Goal: Task Accomplishment & Management: Use online tool/utility

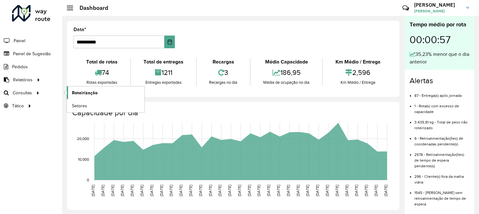
click at [80, 91] on span "Roteirização" at bounding box center [85, 92] width 26 height 7
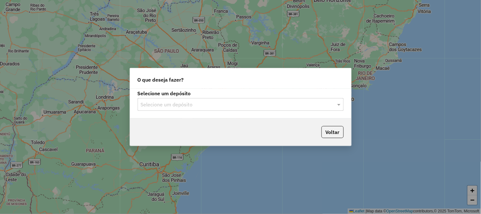
click at [221, 105] on input "text" at bounding box center [234, 105] width 187 height 8
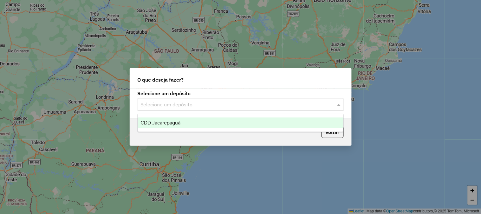
click at [197, 118] on div "CDD Jacarepaguá" at bounding box center [240, 122] width 205 height 11
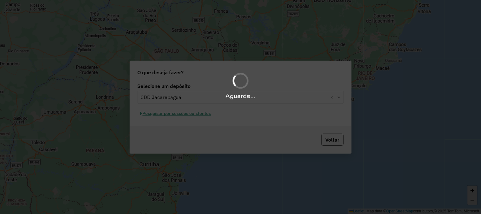
click at [192, 115] on div "Aguarde..." at bounding box center [240, 107] width 481 height 214
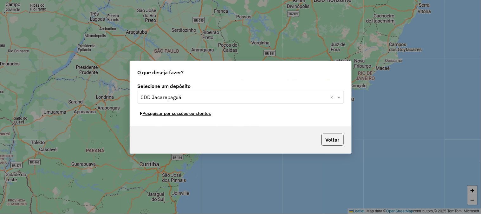
click at [192, 115] on button "Pesquisar por sessões existentes" at bounding box center [176, 113] width 76 height 10
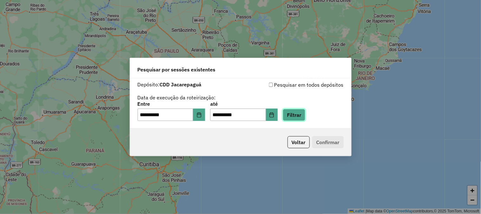
click at [299, 119] on button "Filtrar" at bounding box center [294, 115] width 22 height 12
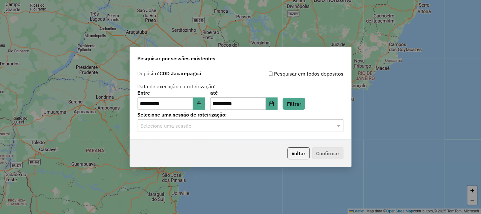
click at [295, 129] on input "text" at bounding box center [234, 126] width 187 height 8
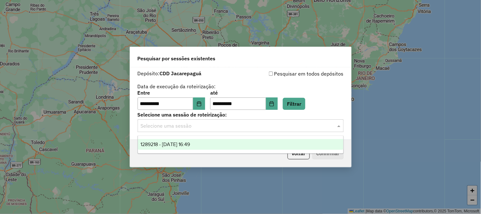
click at [204, 142] on div "1289218 - 06/10/2025 16:49" at bounding box center [240, 144] width 205 height 11
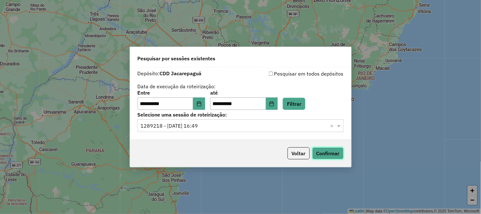
click at [324, 155] on button "Confirmar" at bounding box center [327, 153] width 31 height 12
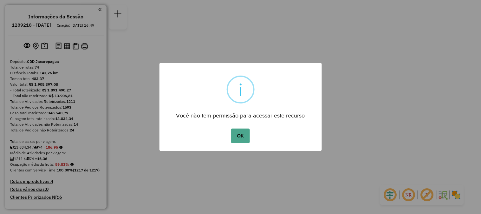
click at [231, 128] on button "OK" at bounding box center [240, 135] width 19 height 15
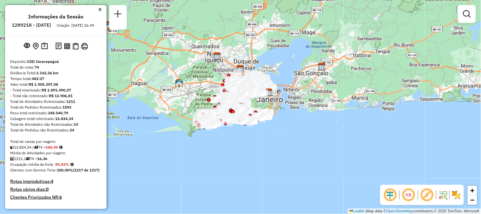
click at [474, 16] on div at bounding box center [467, 14] width 18 height 18
click at [466, 15] on em at bounding box center [467, 14] width 8 height 8
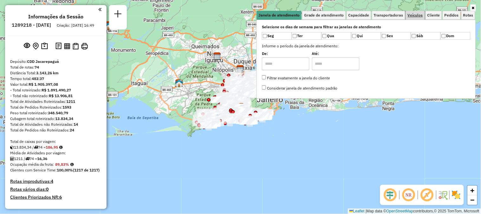
click at [422, 15] on span "Veículos" at bounding box center [414, 15] width 15 height 4
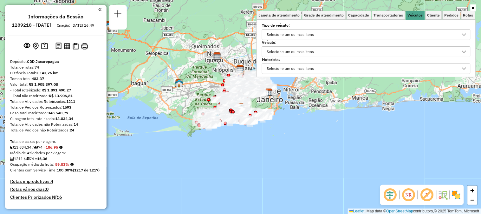
click at [305, 54] on div "Selecione um ou mais itens" at bounding box center [291, 52] width 52 height 10
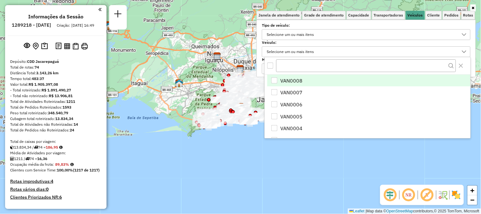
scroll to position [3, 21]
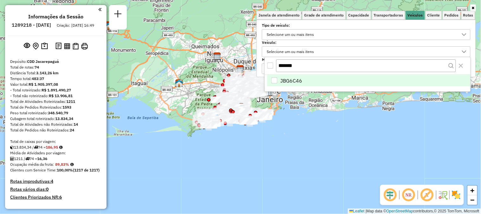
type input "*******"
click at [302, 80] on span "JBG6C46" at bounding box center [291, 81] width 22 height 8
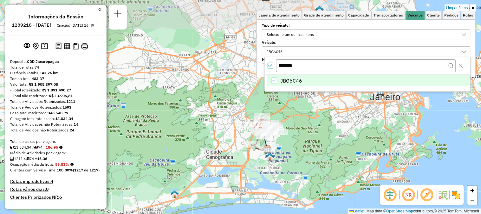
drag, startPoint x: 244, startPoint y: 109, endPoint x: 260, endPoint y: 182, distance: 75.6
click at [260, 182] on div "Limpar filtros Janela de atendimento Grade de atendimento Capacidade Transporta…" at bounding box center [240, 107] width 481 height 214
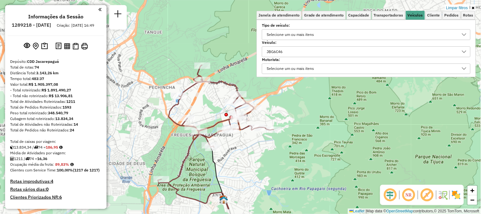
drag, startPoint x: 246, startPoint y: 125, endPoint x: 246, endPoint y: 144, distance: 19.3
click at [246, 144] on div "Limpar filtros Janela de atendimento Grade de atendimento Capacidade Transporta…" at bounding box center [240, 107] width 481 height 214
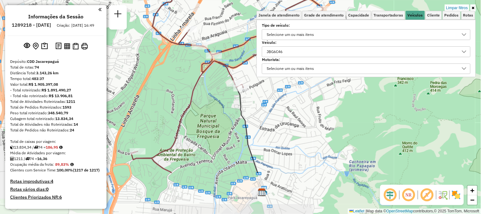
drag, startPoint x: 233, startPoint y: 157, endPoint x: 294, endPoint y: 94, distance: 87.2
click at [294, 94] on div "Limpar filtros Janela de atendimento Grade de atendimento Capacidade Transporta…" at bounding box center [240, 107] width 481 height 214
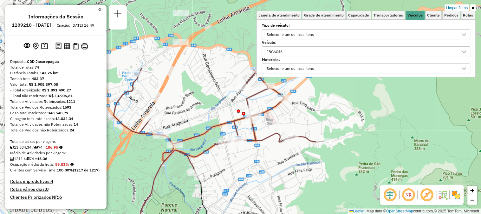
drag, startPoint x: 253, startPoint y: 130, endPoint x: 214, endPoint y: 219, distance: 97.2
click at [214, 213] on html "Aplicando filtros Pop-up bloqueado! Seu navegador bloqueou automáticamente a ab…" at bounding box center [240, 107] width 481 height 214
click at [375, 129] on div "Limpar filtros Janela de atendimento Grade de atendimento Capacidade Transporta…" at bounding box center [240, 107] width 481 height 214
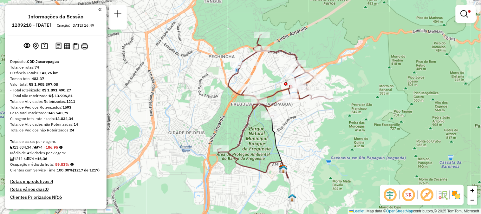
drag, startPoint x: 330, startPoint y: 157, endPoint x: 326, endPoint y: 123, distance: 34.8
click at [326, 123] on div "Limpar filtros Janela de atendimento Grade de atendimento Capacidade Transporta…" at bounding box center [240, 107] width 481 height 214
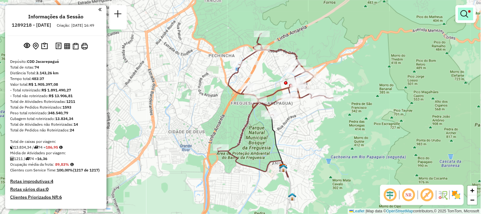
click at [471, 17] on link at bounding box center [465, 14] width 15 height 13
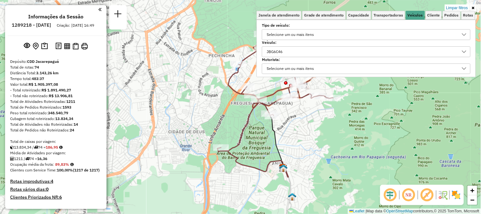
click at [314, 51] on div "JBG6C46" at bounding box center [361, 52] width 193 height 10
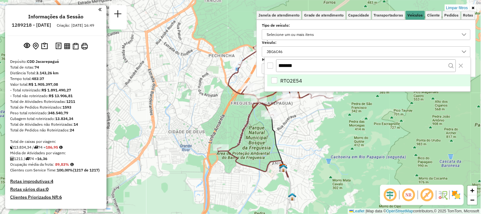
type input "*******"
click at [300, 82] on span "RTO2E54" at bounding box center [291, 81] width 22 height 8
click at [330, 137] on div "Limpar filtros Janela de atendimento Grade de atendimento Capacidade Transporta…" at bounding box center [240, 107] width 481 height 214
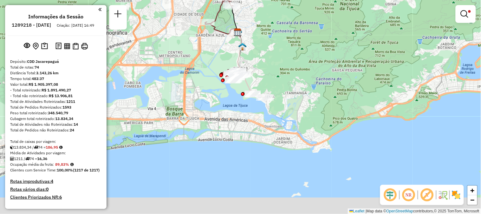
drag, startPoint x: 278, startPoint y: 153, endPoint x: 258, endPoint y: 57, distance: 98.1
click at [258, 57] on div "Limpar filtros Janela de atendimento Grade de atendimento Capacidade Transporta…" at bounding box center [240, 107] width 481 height 214
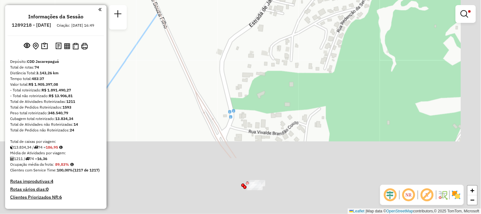
drag, startPoint x: 253, startPoint y: 80, endPoint x: 227, endPoint y: 2, distance: 81.4
click at [230, 11] on div "Limpar filtros Janela de atendimento Grade de atendimento Capacidade Transporta…" at bounding box center [240, 107] width 481 height 214
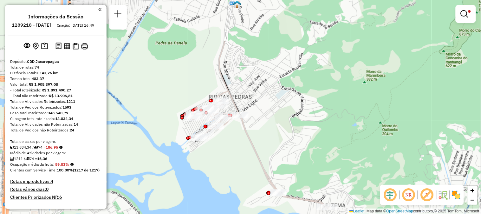
drag, startPoint x: 250, startPoint y: 63, endPoint x: 270, endPoint y: 119, distance: 59.8
click at [272, 125] on div "Limpar filtros Janela de atendimento Grade de atendimento Capacidade Transporta…" at bounding box center [240, 107] width 481 height 214
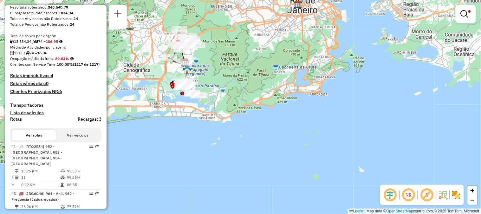
scroll to position [211, 0]
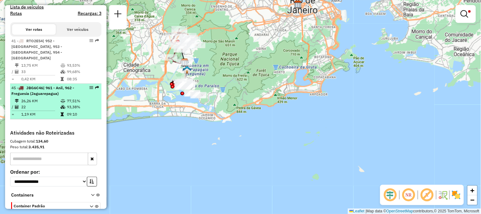
select select "**********"
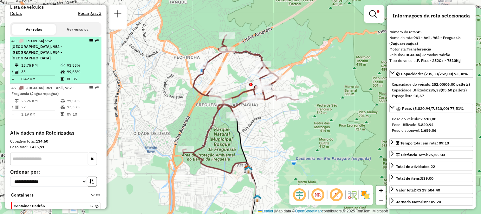
drag, startPoint x: 89, startPoint y: 49, endPoint x: 82, endPoint y: 59, distance: 12.7
click at [82, 59] on div "41 - RTO2E54 | 952 - Itanhaga, 953 - [GEOGRAPHIC_DATA], 954 - [GEOGRAPHIC_DATA]" at bounding box center [55, 49] width 89 height 23
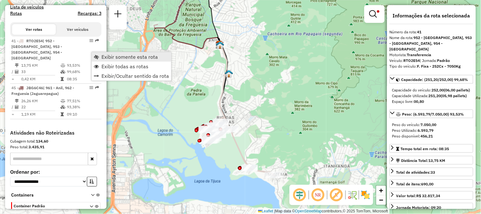
click at [102, 56] on span "Exibir somente esta rota" at bounding box center [129, 56] width 56 height 5
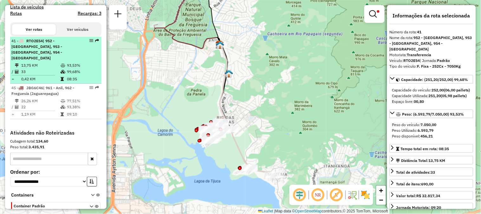
drag, startPoint x: 94, startPoint y: 51, endPoint x: 89, endPoint y: 48, distance: 5.3
drag, startPoint x: 89, startPoint y: 48, endPoint x: 87, endPoint y: 52, distance: 4.0
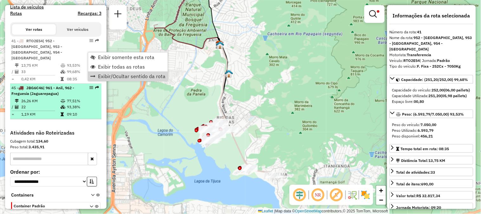
click at [90, 118] on td "09:10" at bounding box center [83, 114] width 32 height 6
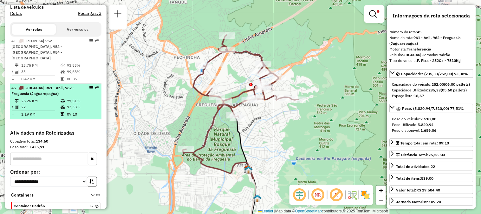
drag, startPoint x: 92, startPoint y: 91, endPoint x: 77, endPoint y: 99, distance: 17.0
click at [77, 96] on div "45 - JBG6C46 | 961 - Anil, 962 - Freguesia (Jaguarepagua)" at bounding box center [55, 90] width 89 height 11
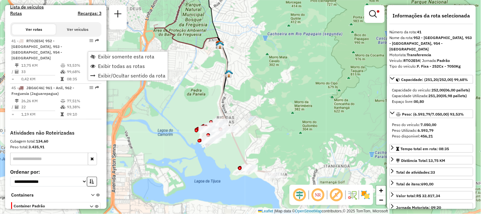
click at [83, 35] on button "Ver veículos" at bounding box center [78, 29] width 44 height 11
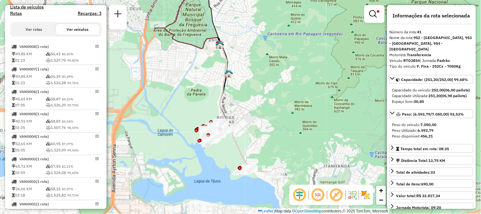
click at [47, 35] on button "Ver rotas" at bounding box center [34, 29] width 44 height 11
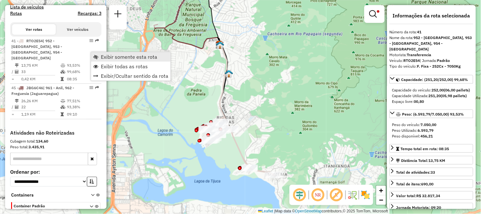
click at [120, 57] on span "Exibir somente esta rota" at bounding box center [129, 56] width 56 height 5
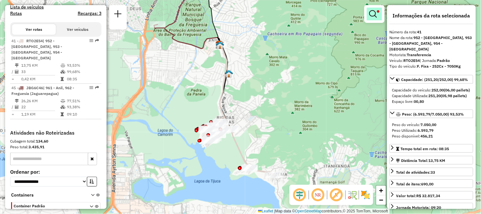
click at [376, 14] on em at bounding box center [373, 14] width 8 height 8
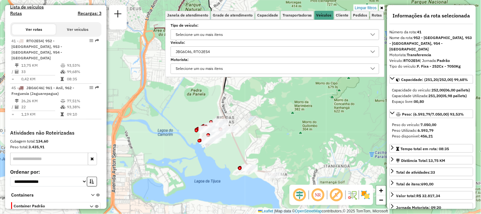
click at [195, 50] on div "JBG6C46, RTO2E54" at bounding box center [192, 52] width 39 height 10
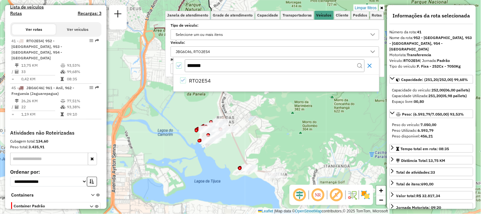
click at [369, 66] on icon "Close" at bounding box center [369, 65] width 5 height 5
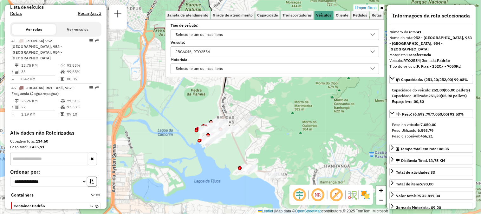
click at [232, 47] on div "JBG6C46, RTO2E54" at bounding box center [269, 52] width 193 height 10
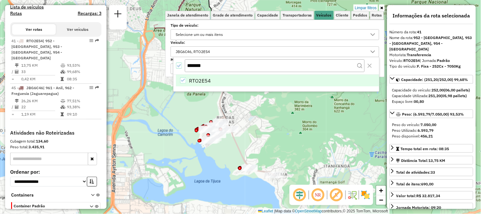
click at [242, 49] on div "JBG6C46, RTO2E54" at bounding box center [269, 52] width 193 height 10
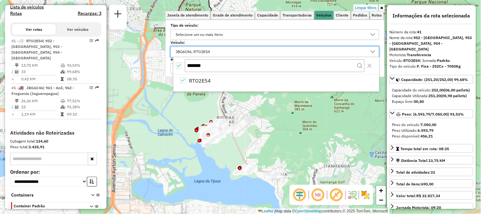
click at [242, 49] on div "JBG6C46, RTO2E54" at bounding box center [269, 52] width 193 height 10
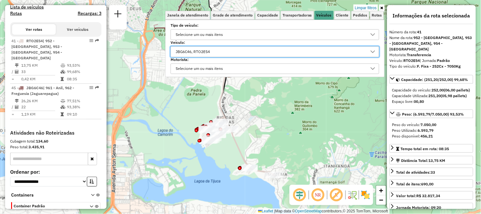
click at [188, 53] on div "JBG6C46, RTO2E54" at bounding box center [192, 52] width 39 height 10
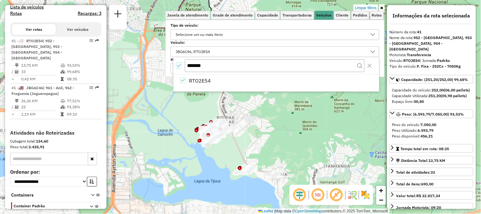
click at [188, 53] on div "JBG6C46, RTO2E54" at bounding box center [192, 52] width 39 height 10
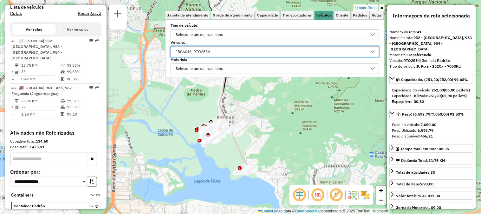
click at [188, 53] on div "JBG6C46, RTO2E54" at bounding box center [192, 52] width 39 height 10
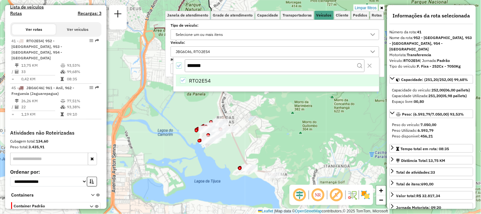
click at [182, 80] on icon "RTO2E54" at bounding box center [183, 80] width 4 height 4
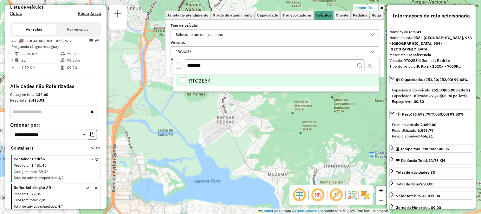
click at [186, 47] on div "JBG6C46" at bounding box center [183, 52] width 20 height 10
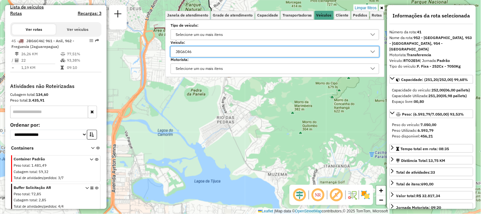
click at [213, 51] on div "JBG6C46" at bounding box center [269, 52] width 193 height 10
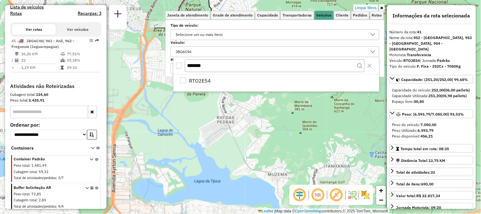
click at [213, 51] on div "JBG6C46" at bounding box center [269, 52] width 193 height 10
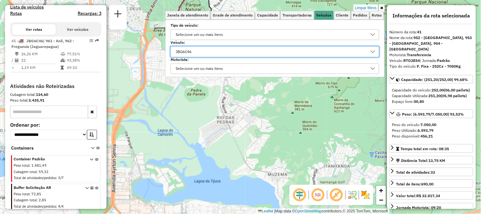
click at [375, 53] on icon at bounding box center [372, 51] width 5 height 5
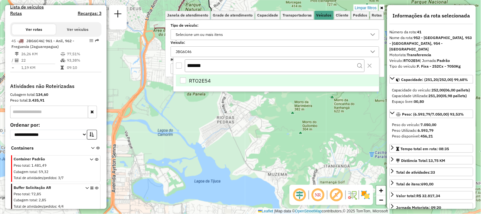
click at [179, 66] on div "All items unselected" at bounding box center [179, 65] width 6 height 6
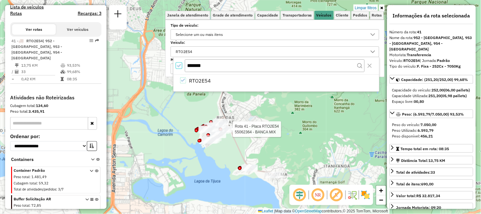
click at [251, 125] on div "Rota 41 - Placa RTO2E54 55094710 - [PERSON_NAME] Rota 41 - Placa RTO2E54 550623…" at bounding box center [240, 107] width 481 height 214
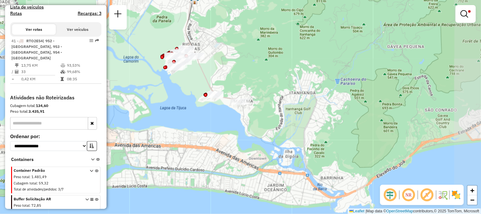
drag, startPoint x: 272, startPoint y: 126, endPoint x: 239, endPoint y: 55, distance: 78.3
click at [239, 55] on div "Limpar filtros Janela de atendimento Grade de atendimento Capacidade Transporta…" at bounding box center [240, 107] width 481 height 214
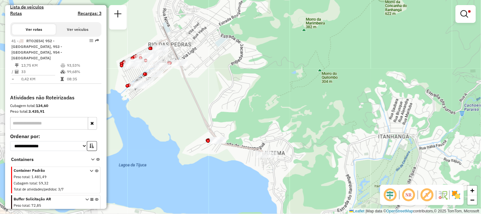
drag, startPoint x: 213, startPoint y: 100, endPoint x: 246, endPoint y: 148, distance: 58.3
click at [246, 148] on icon at bounding box center [200, 98] width 138 height 118
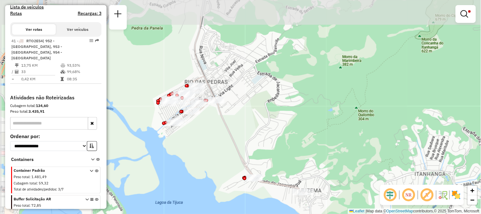
drag, startPoint x: 247, startPoint y: 96, endPoint x: 282, endPoint y: 129, distance: 47.5
click at [282, 129] on div "Limpar filtros Janela de atendimento Grade de atendimento Capacidade Transporta…" at bounding box center [240, 107] width 481 height 214
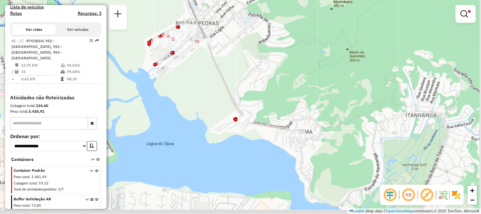
drag, startPoint x: 281, startPoint y: 147, endPoint x: 252, endPoint y: 81, distance: 71.6
click at [252, 81] on div "Limpar filtros Janela de atendimento Grade de atendimento Capacidade Transporta…" at bounding box center [240, 107] width 481 height 214
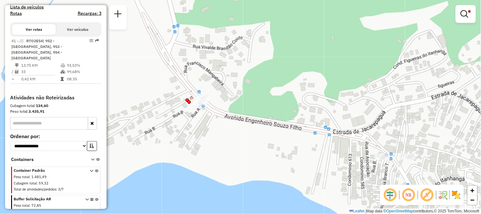
drag, startPoint x: 213, startPoint y: 86, endPoint x: 298, endPoint y: 120, distance: 91.5
click at [298, 120] on div "Limpar filtros Janela de atendimento Grade de atendimento Capacidade Transporta…" at bounding box center [240, 107] width 481 height 214
click at [467, 15] on em at bounding box center [464, 14] width 8 height 8
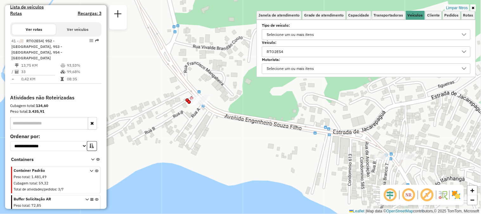
click at [297, 52] on div "RTO2E54" at bounding box center [361, 52] width 193 height 10
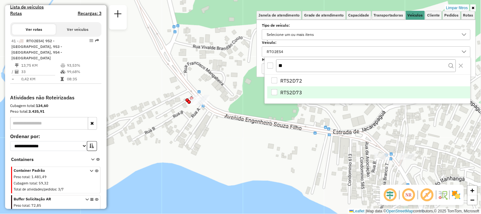
type input "**"
click at [306, 88] on li "RTS2D73" at bounding box center [368, 92] width 203 height 12
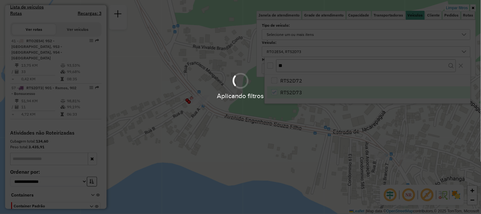
click at [301, 83] on div "Aplicando filtros" at bounding box center [240, 85] width 481 height 30
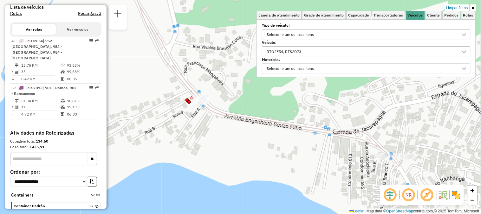
click at [322, 53] on div "RTO2E54, RTS2D73" at bounding box center [361, 52] width 193 height 10
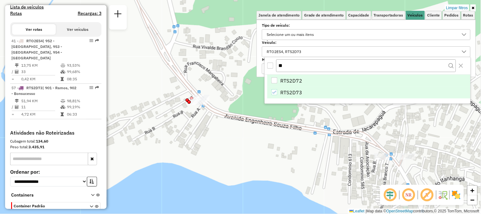
click at [276, 79] on div "RTS2D72" at bounding box center [274, 80] width 6 height 6
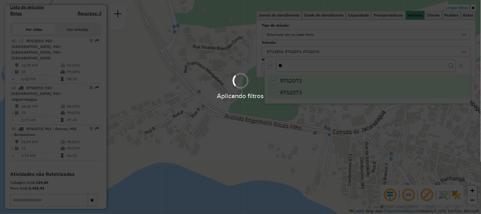
click at [274, 89] on div "Aplicando filtros" at bounding box center [240, 85] width 481 height 30
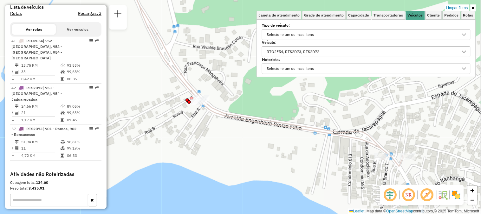
click at [297, 52] on div "RTO2E54, RTS2D73, RTS2D72" at bounding box center [293, 52] width 57 height 10
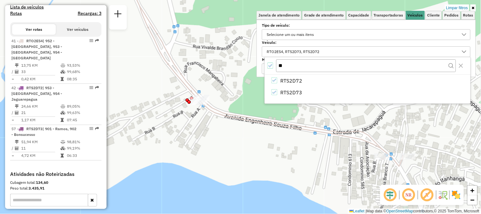
click at [271, 67] on icon "All items selected" at bounding box center [270, 65] width 4 height 4
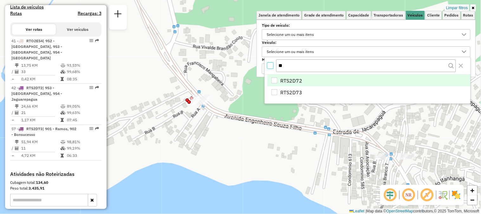
click at [274, 81] on div "RTS2D72" at bounding box center [274, 80] width 6 height 6
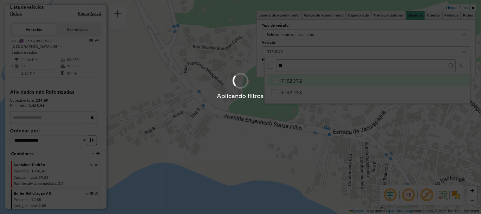
click at [273, 131] on div "Aplicando filtros" at bounding box center [240, 107] width 481 height 214
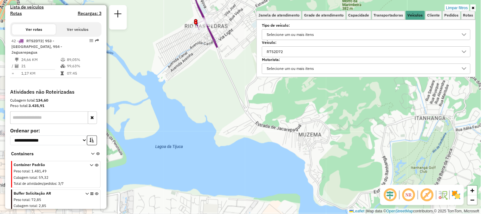
click at [275, 132] on div "Limpar filtros Janela de atendimento Grade de atendimento Capacidade Transporta…" at bounding box center [240, 107] width 481 height 214
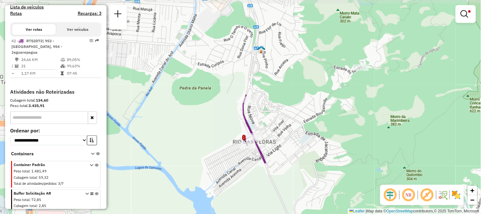
drag, startPoint x: 222, startPoint y: 70, endPoint x: 271, endPoint y: 186, distance: 125.3
click at [271, 186] on div "Limpar filtros Janela de atendimento Grade de atendimento Capacidade Transporta…" at bounding box center [240, 107] width 481 height 214
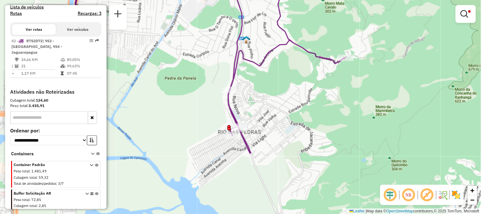
drag, startPoint x: 279, startPoint y: 136, endPoint x: 281, endPoint y: 106, distance: 29.2
click at [281, 106] on div "Limpar filtros Janela de atendimento Grade de atendimento Capacidade Transporta…" at bounding box center [240, 107] width 481 height 214
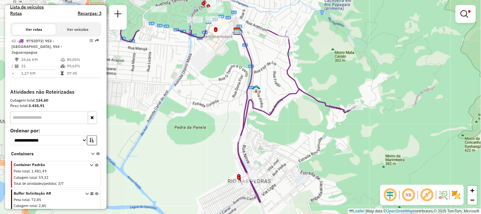
drag, startPoint x: 271, startPoint y: 67, endPoint x: 280, endPoint y: 116, distance: 49.9
click at [280, 116] on div "Limpar filtros Janela de atendimento Grade de atendimento Capacidade Transporta…" at bounding box center [240, 107] width 481 height 214
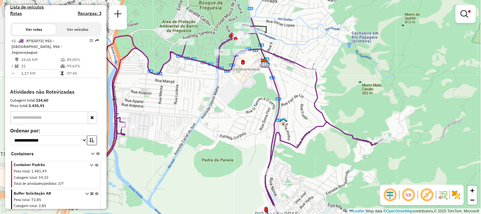
drag, startPoint x: 288, startPoint y: 131, endPoint x: 310, endPoint y: 170, distance: 44.5
click at [310, 170] on div "Limpar filtros Janela de atendimento Grade de atendimento Capacidade Transporta…" at bounding box center [240, 107] width 481 height 214
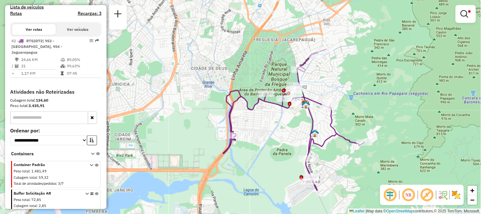
click at [407, 102] on div "Limpar filtros Janela de atendimento Grade de atendimento Capacidade Transporta…" at bounding box center [240, 107] width 481 height 214
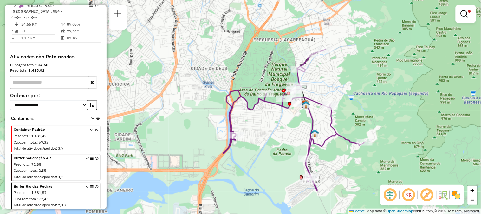
scroll to position [253, 0]
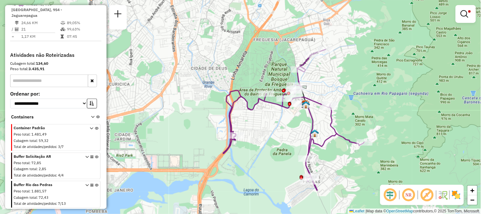
click at [40, 159] on span "Buffer Solicitação AR" at bounding box center [48, 157] width 68 height 6
click at [95, 156] on icon at bounding box center [96, 167] width 3 height 24
click at [95, 131] on icon at bounding box center [96, 139] width 3 height 24
click at [95, 186] on icon at bounding box center [96, 195] width 3 height 24
click at [472, 21] on div at bounding box center [465, 14] width 20 height 18
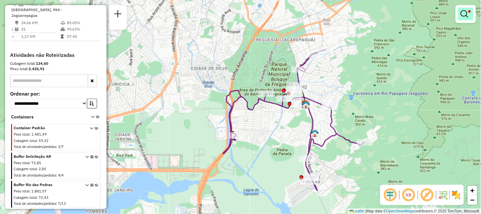
click at [460, 15] on em at bounding box center [464, 14] width 8 height 8
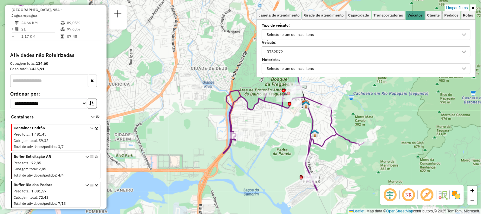
click at [303, 51] on div "RTS2D72" at bounding box center [361, 52] width 193 height 10
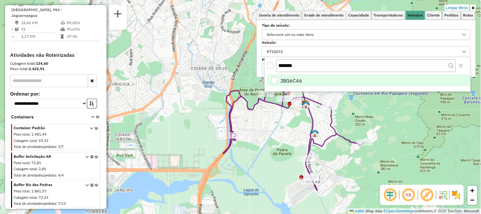
type input "*******"
click at [273, 78] on div "JBG6C46" at bounding box center [274, 80] width 6 height 6
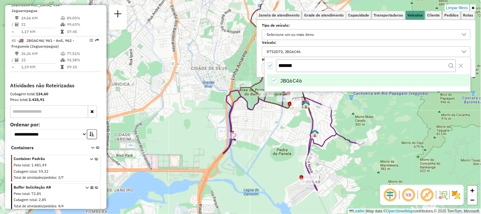
click at [339, 120] on div "Rota 42 - Placa RTS2D72 55023126 - DANTHE MERCEARIA EIR Limpar filtros Janela d…" at bounding box center [240, 107] width 481 height 214
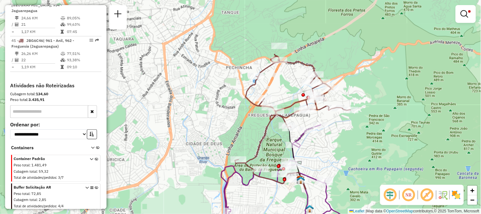
drag, startPoint x: 338, startPoint y: 94, endPoint x: 333, endPoint y: 170, distance: 75.6
click at [333, 170] on div "Limpar filtros Janela de atendimento Grade de atendimento Capacidade Transporta…" at bounding box center [240, 107] width 481 height 214
click at [464, 16] on em at bounding box center [464, 14] width 8 height 8
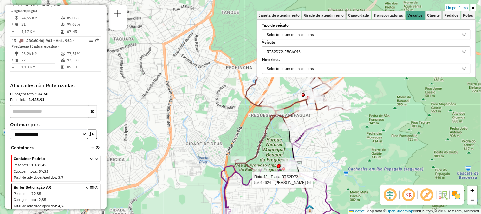
click at [346, 49] on div "RTS2D72, JBG6C46" at bounding box center [361, 52] width 193 height 10
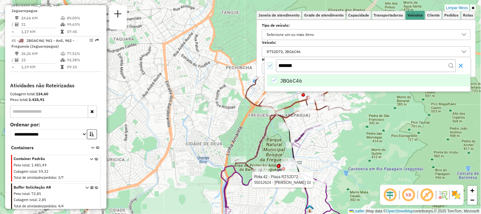
click at [461, 65] on icon "Close" at bounding box center [460, 65] width 5 height 5
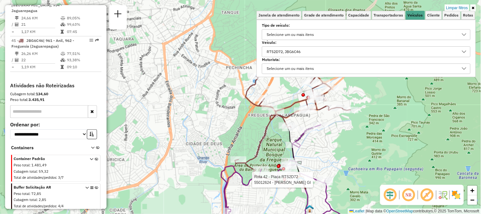
click at [359, 49] on div "RTS2D72, JBG6C46" at bounding box center [361, 52] width 193 height 10
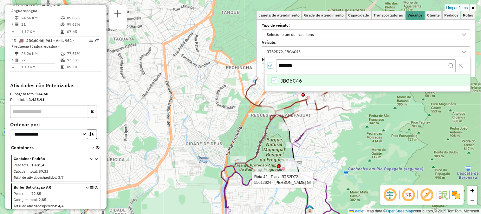
click at [272, 66] on icon "All items selected" at bounding box center [270, 65] width 4 height 4
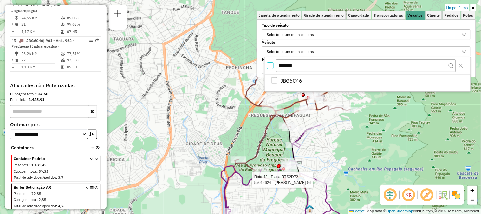
scroll to position [3, 2]
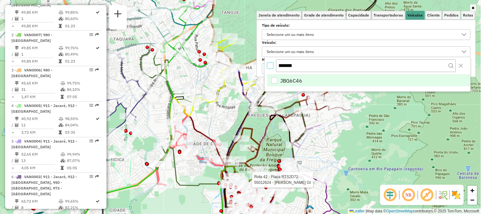
click at [275, 83] on div "JBG6C46" at bounding box center [274, 80] width 6 height 6
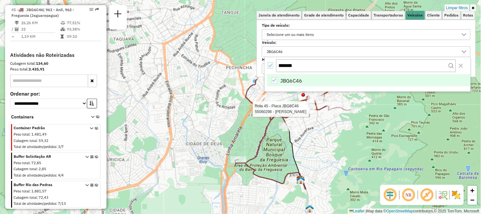
click at [385, 148] on div "Rota 45 - Placa JBG6C46 55060298 - [PERSON_NAME] Limpar filtros Janela de atend…" at bounding box center [240, 107] width 481 height 214
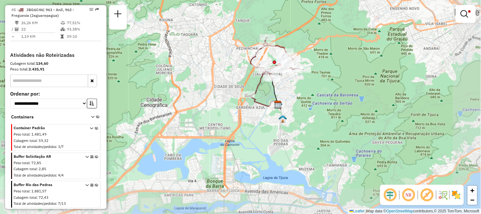
drag, startPoint x: 373, startPoint y: 146, endPoint x: 314, endPoint y: 87, distance: 83.1
click at [314, 87] on div "Limpar filtros Janela de atendimento Grade de atendimento Capacidade Transporta…" at bounding box center [240, 107] width 481 height 214
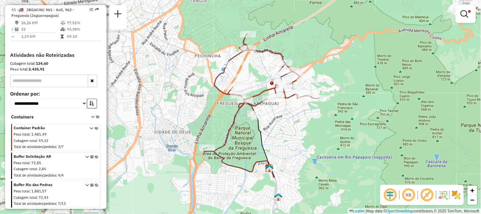
drag, startPoint x: 295, startPoint y: 86, endPoint x: 309, endPoint y: 127, distance: 43.7
click at [309, 127] on div "Limpar filtros Janela de atendimento Grade de atendimento Capacidade Transporta…" at bounding box center [240, 107] width 481 height 214
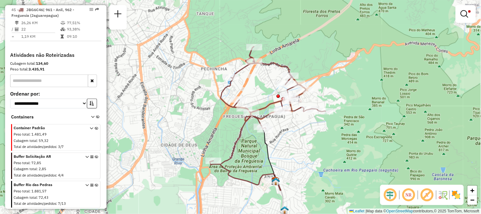
click at [332, 172] on div "Limpar filtros Janela de atendimento Grade de atendimento Capacidade Transporta…" at bounding box center [240, 107] width 481 height 214
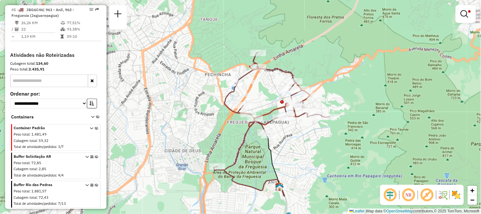
click at [336, 128] on div "Limpar filtros Janela de atendimento Grade de atendimento Capacidade Transporta…" at bounding box center [240, 107] width 481 height 214
click at [380, 168] on div "Limpar filtros Janela de atendimento Grade de atendimento Capacidade Transporta…" at bounding box center [240, 107] width 481 height 214
click at [466, 16] on em at bounding box center [464, 14] width 8 height 8
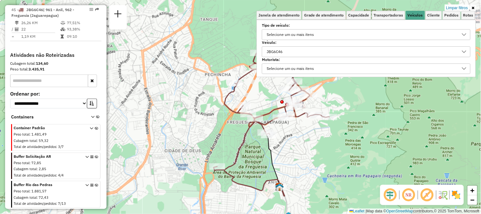
click at [295, 54] on div "JBG6C46" at bounding box center [361, 52] width 193 height 10
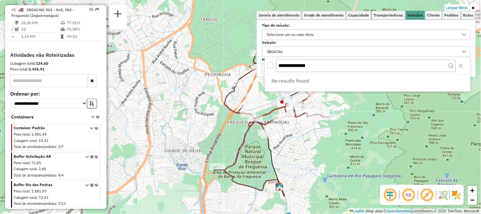
type input "**********"
click at [312, 49] on div "JBG6C46" at bounding box center [361, 52] width 193 height 10
click at [271, 67] on div "All items unselected" at bounding box center [270, 65] width 6 height 6
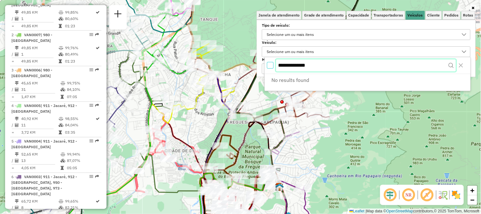
click at [331, 62] on input "**********" at bounding box center [366, 65] width 180 height 12
click at [335, 67] on input "**********" at bounding box center [366, 65] width 180 height 12
paste input "text"
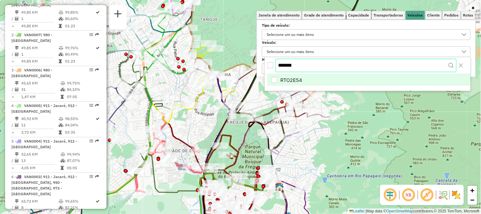
type input "*******"
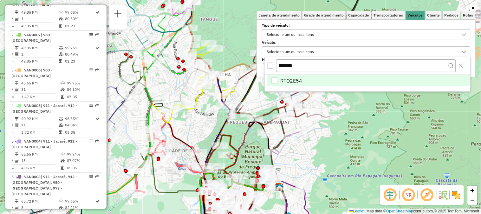
drag, startPoint x: 268, startPoint y: 83, endPoint x: 274, endPoint y: 83, distance: 6.7
click at [269, 83] on li "RTO2E54" at bounding box center [368, 80] width 203 height 12
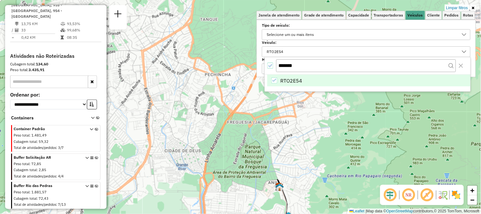
click at [352, 138] on div "Limpar filtros Janela de atendimento Grade de atendimento Capacidade Transporta…" at bounding box center [240, 107] width 481 height 214
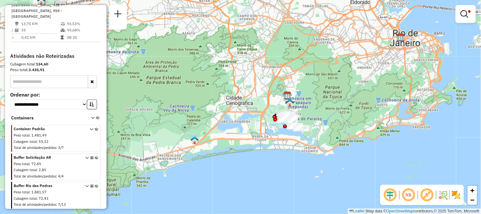
drag, startPoint x: 336, startPoint y: 137, endPoint x: 305, endPoint y: 89, distance: 57.5
click at [305, 89] on div "Limpar filtros Janela de atendimento Grade de atendimento Capacidade Transporta…" at bounding box center [240, 107] width 481 height 214
